Goal: Task Accomplishment & Management: Complete application form

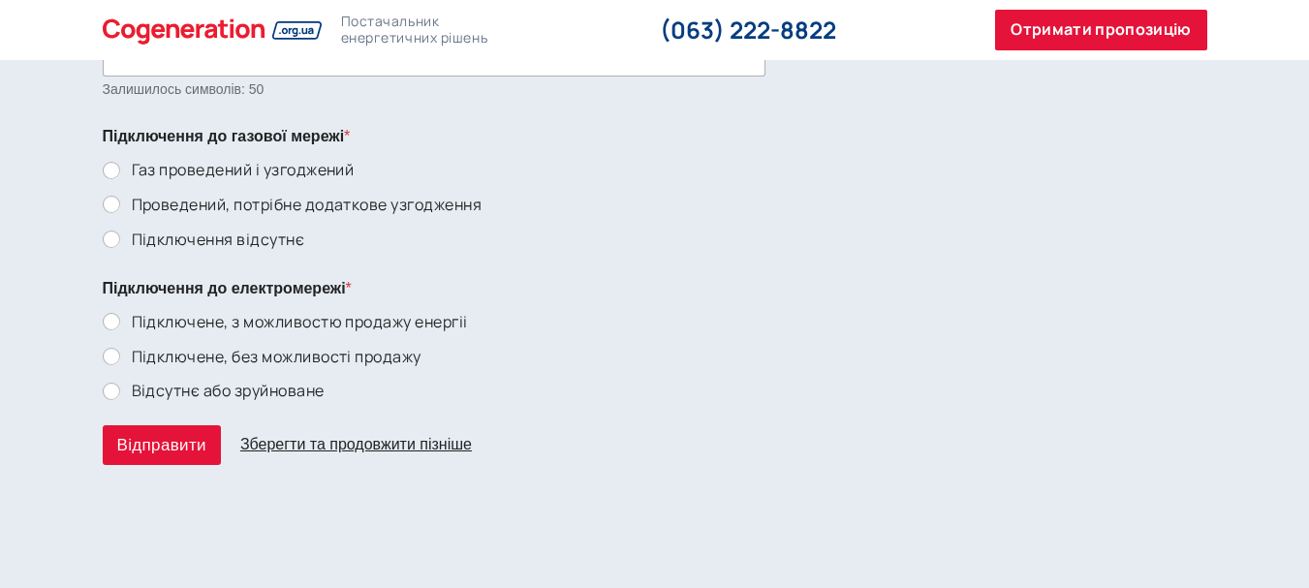
scroll to position [3973, 0]
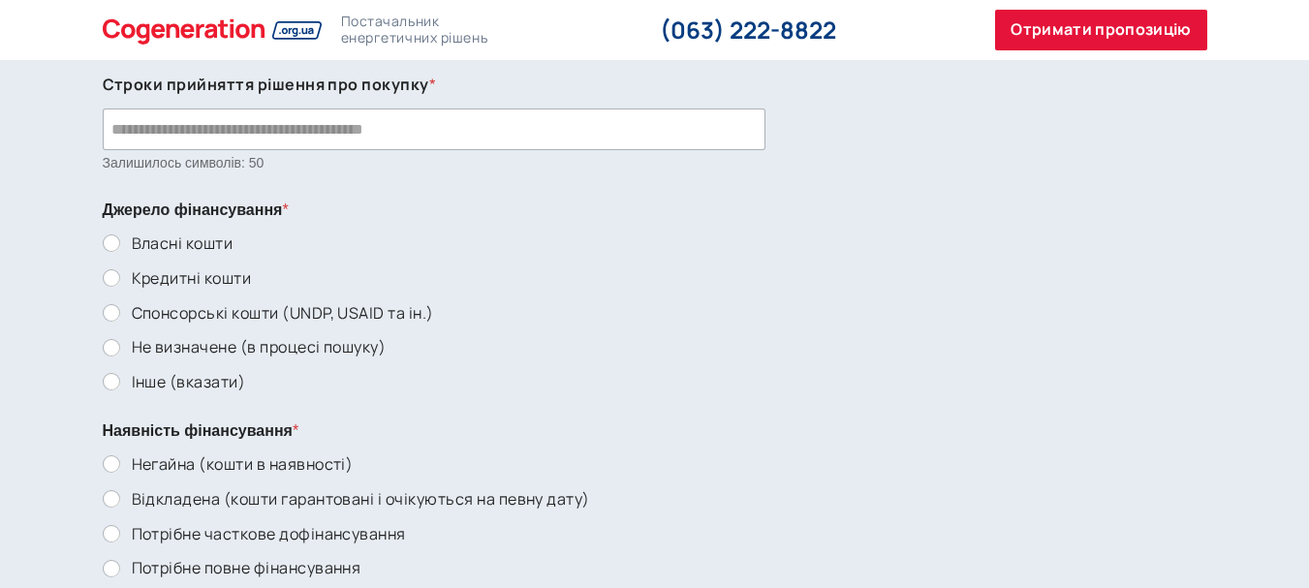
scroll to position [3101, 0]
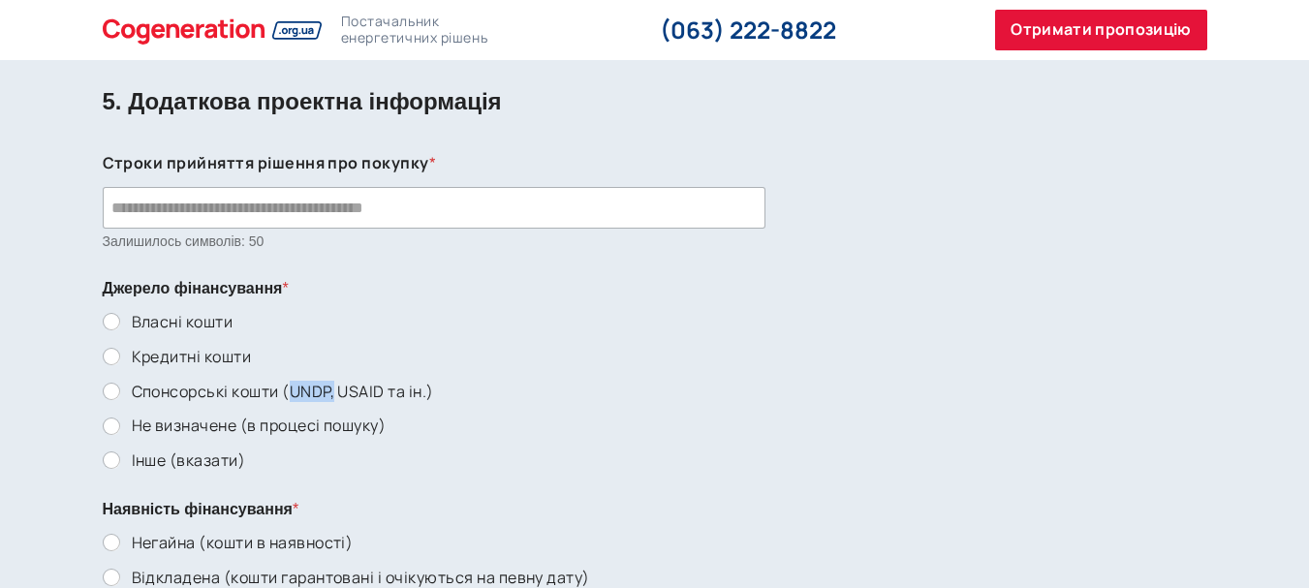
drag, startPoint x: 294, startPoint y: 387, endPoint x: 335, endPoint y: 390, distance: 41.8
click at [335, 390] on label "Спонсорські кошти (UNDP, USAID та ін.)" at bounding box center [277, 392] width 314 height 20
copy label "UNDP,"
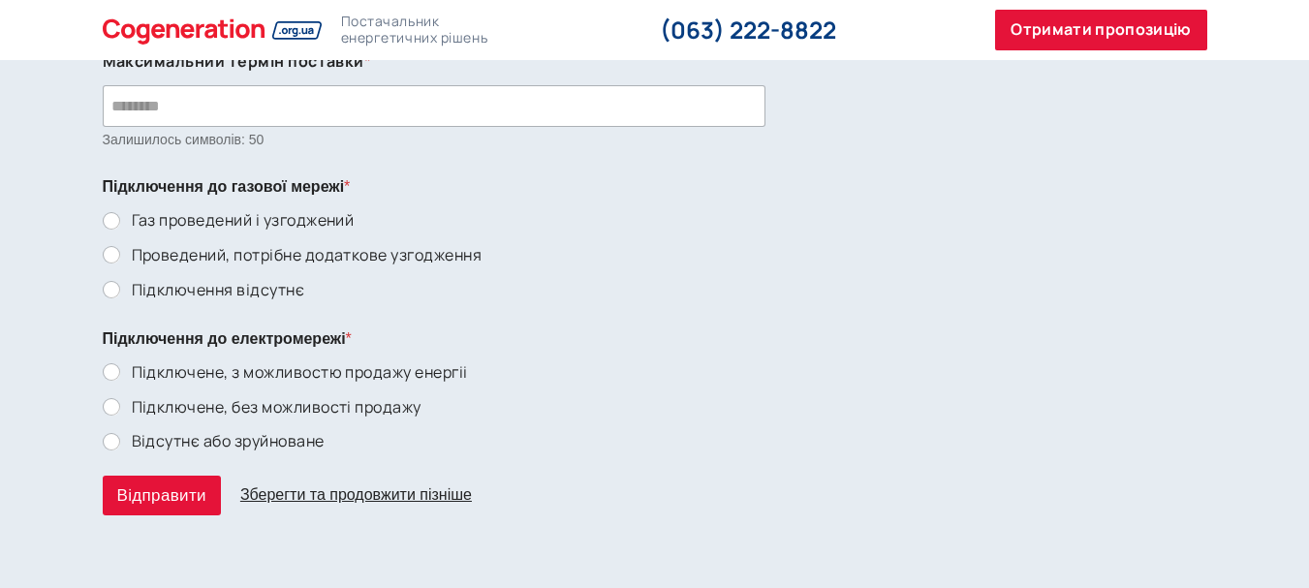
scroll to position [3780, 0]
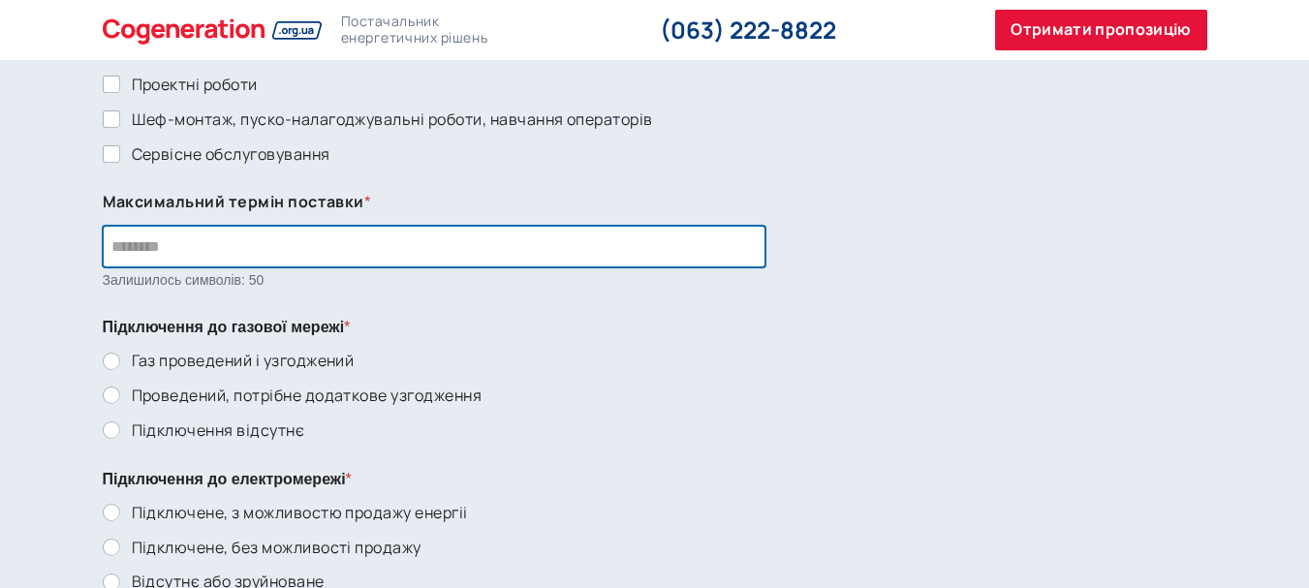
click at [320, 244] on input "Максимальний термін поставки *" at bounding box center [434, 247] width 663 height 42
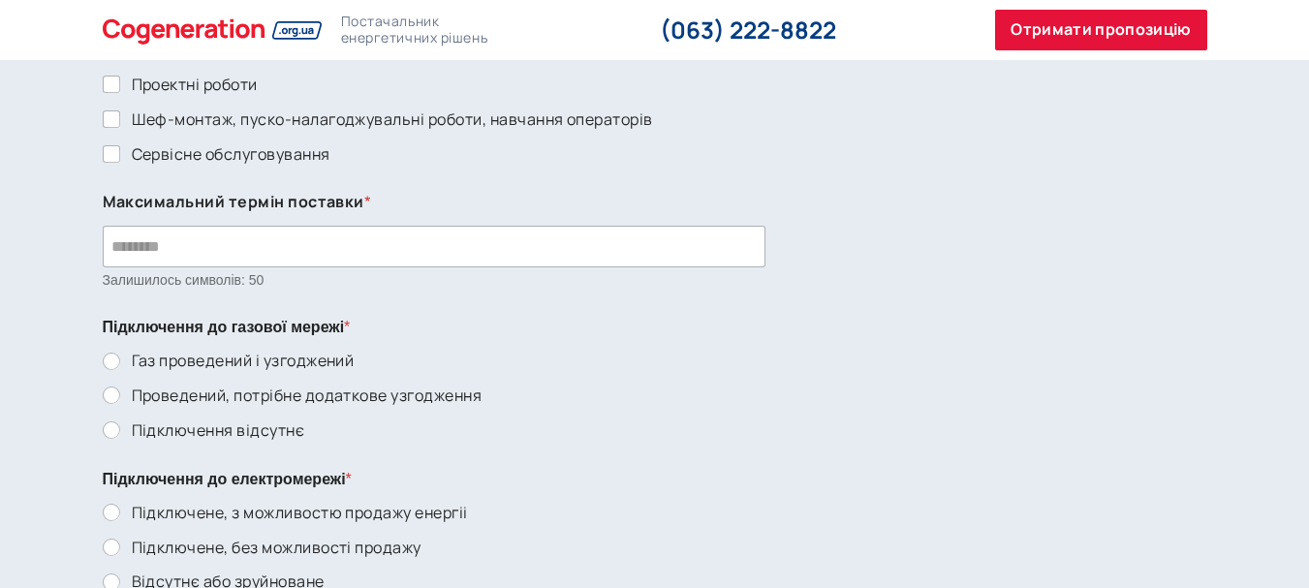
click at [634, 377] on ul "Газ проведений і узгоджений Проведений, потрібне додаткове узгодження Підключен…" at bounding box center [655, 395] width 1105 height 89
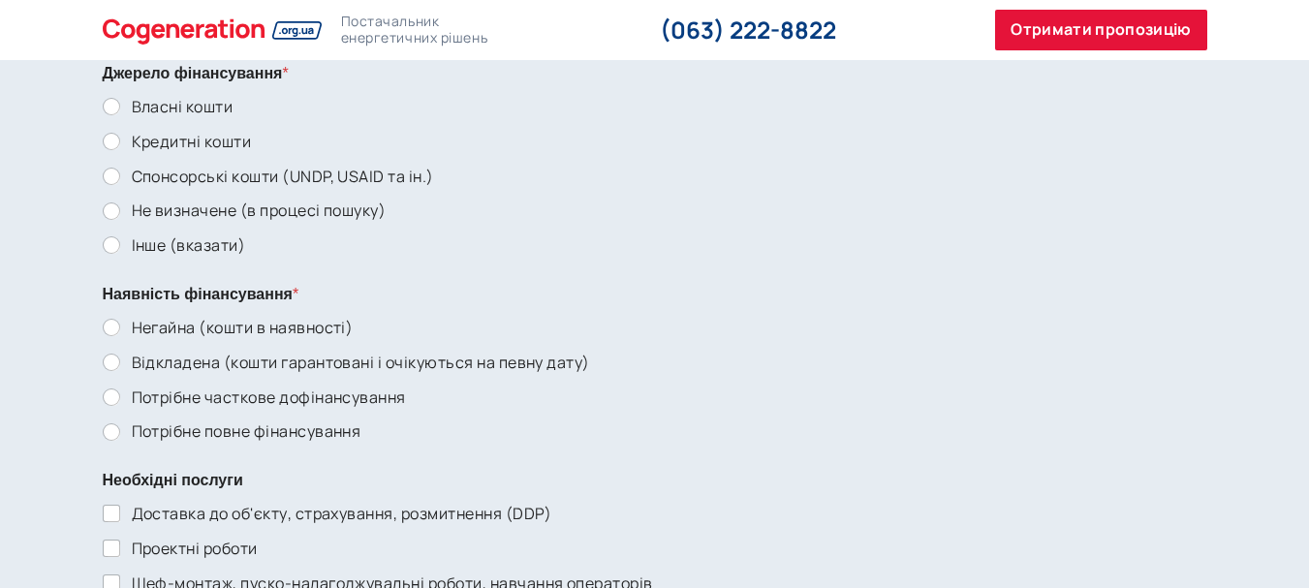
scroll to position [3198, 0]
